Goal: Book appointment/travel/reservation

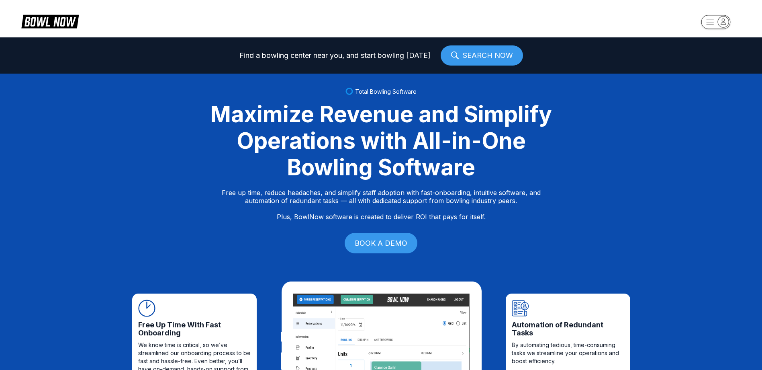
click at [723, 25] on icon "button" at bounding box center [723, 21] width 11 height 11
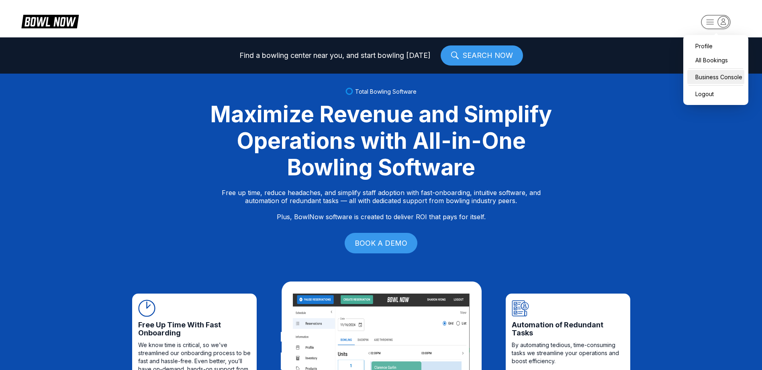
click at [710, 77] on div "Business Console" at bounding box center [715, 77] width 57 height 14
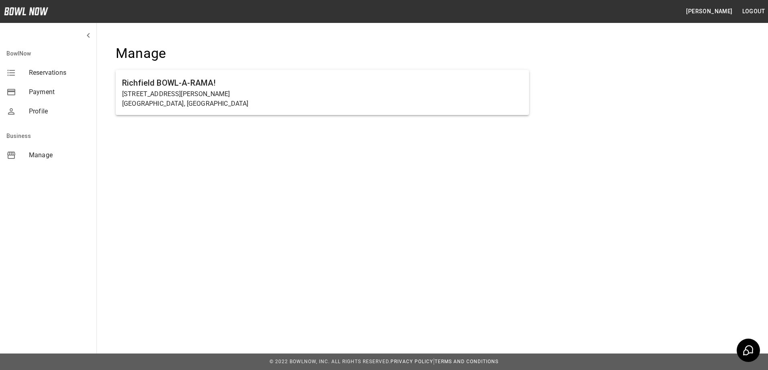
click at [51, 75] on span "Reservations" at bounding box center [59, 73] width 61 height 10
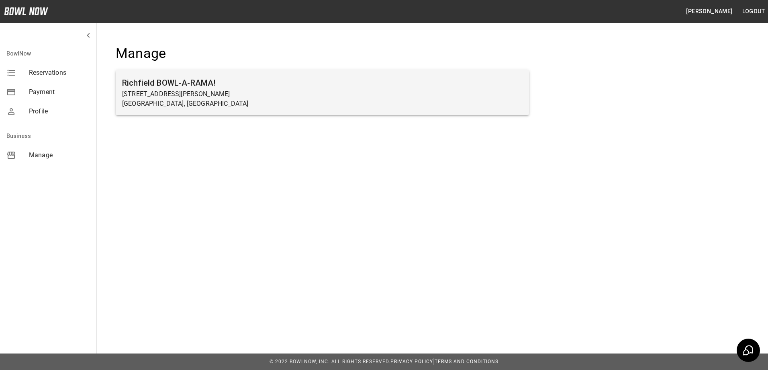
click at [290, 74] on div "Richfield BOWL-A-RAMA! [STREET_ADDRESS][PERSON_NAME]" at bounding box center [322, 92] width 413 height 45
click at [161, 86] on h6 "Richfield BOWL-A-RAMA!" at bounding box center [322, 82] width 401 height 13
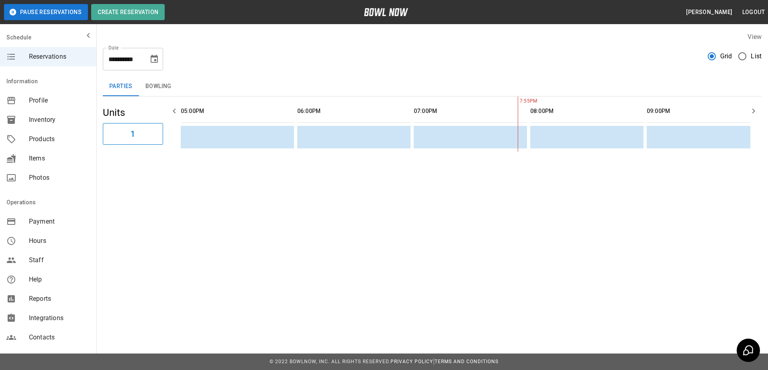
scroll to position [0, 17]
